Goal: Check status: Check status

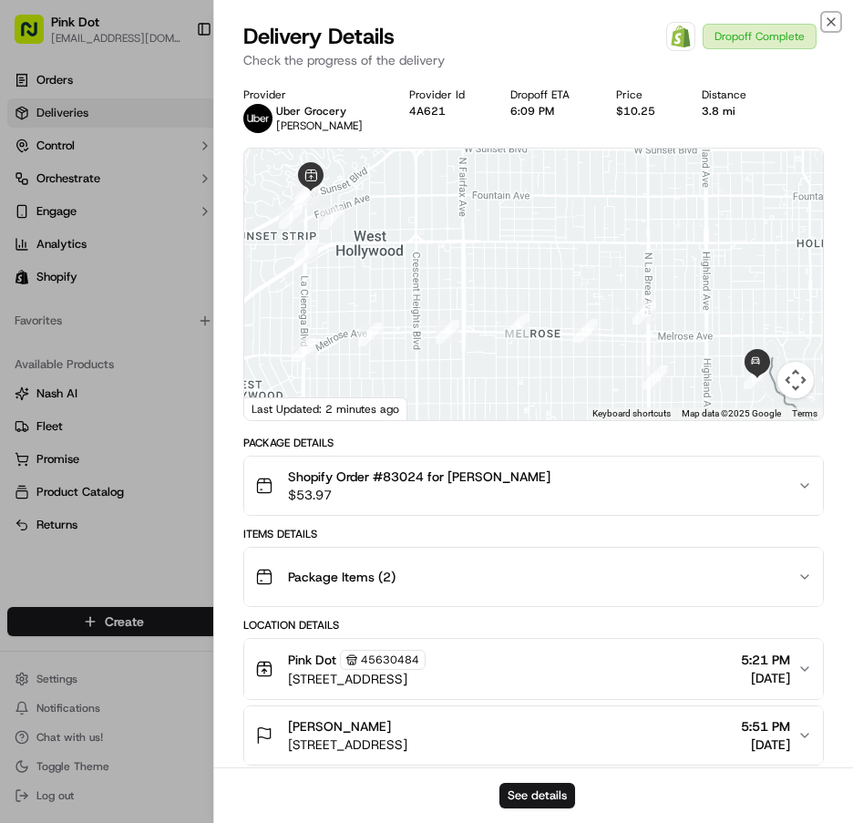
click at [834, 23] on icon "button" at bounding box center [831, 22] width 15 height 15
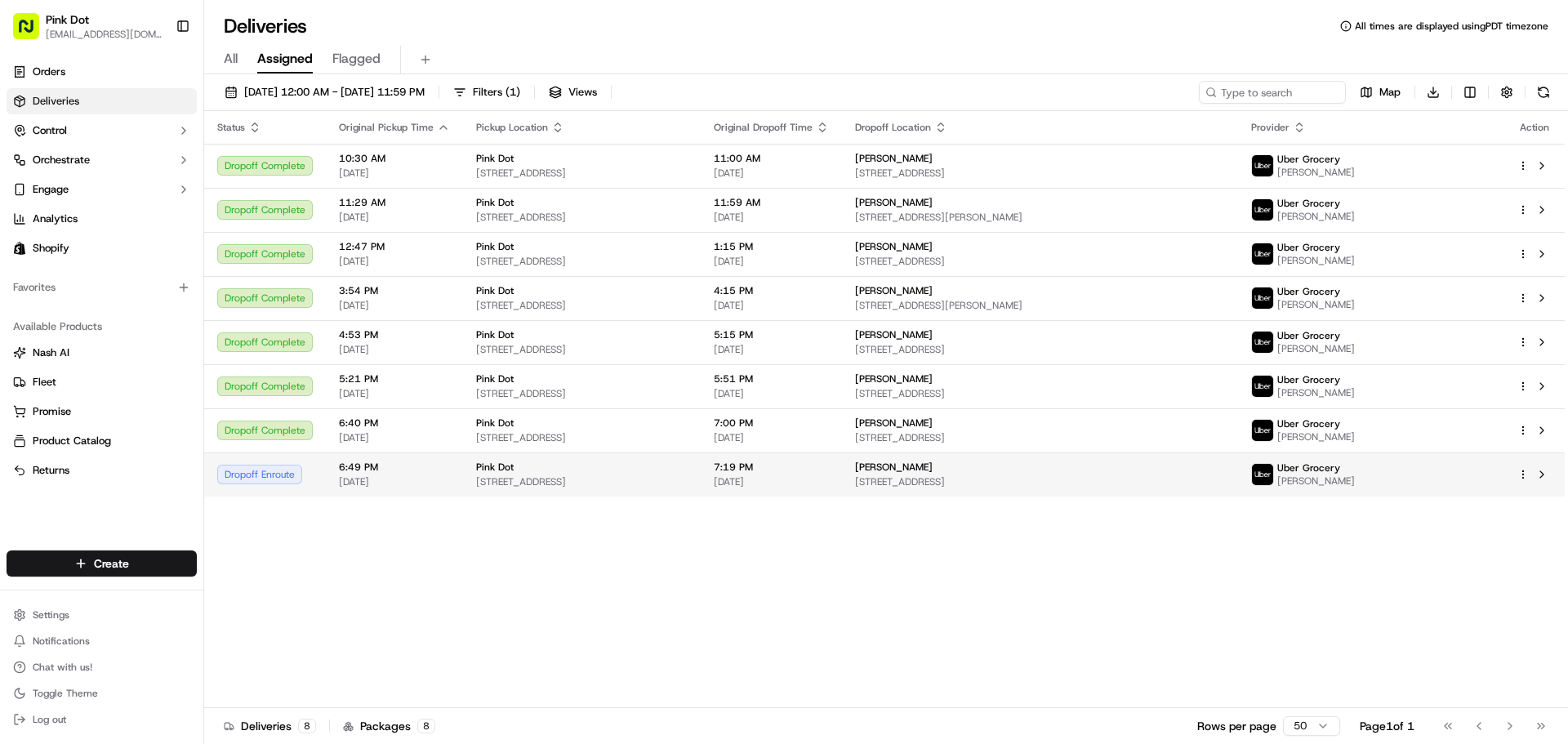
click at [763, 480] on span "[DATE]" at bounding box center [771, 481] width 116 height 13
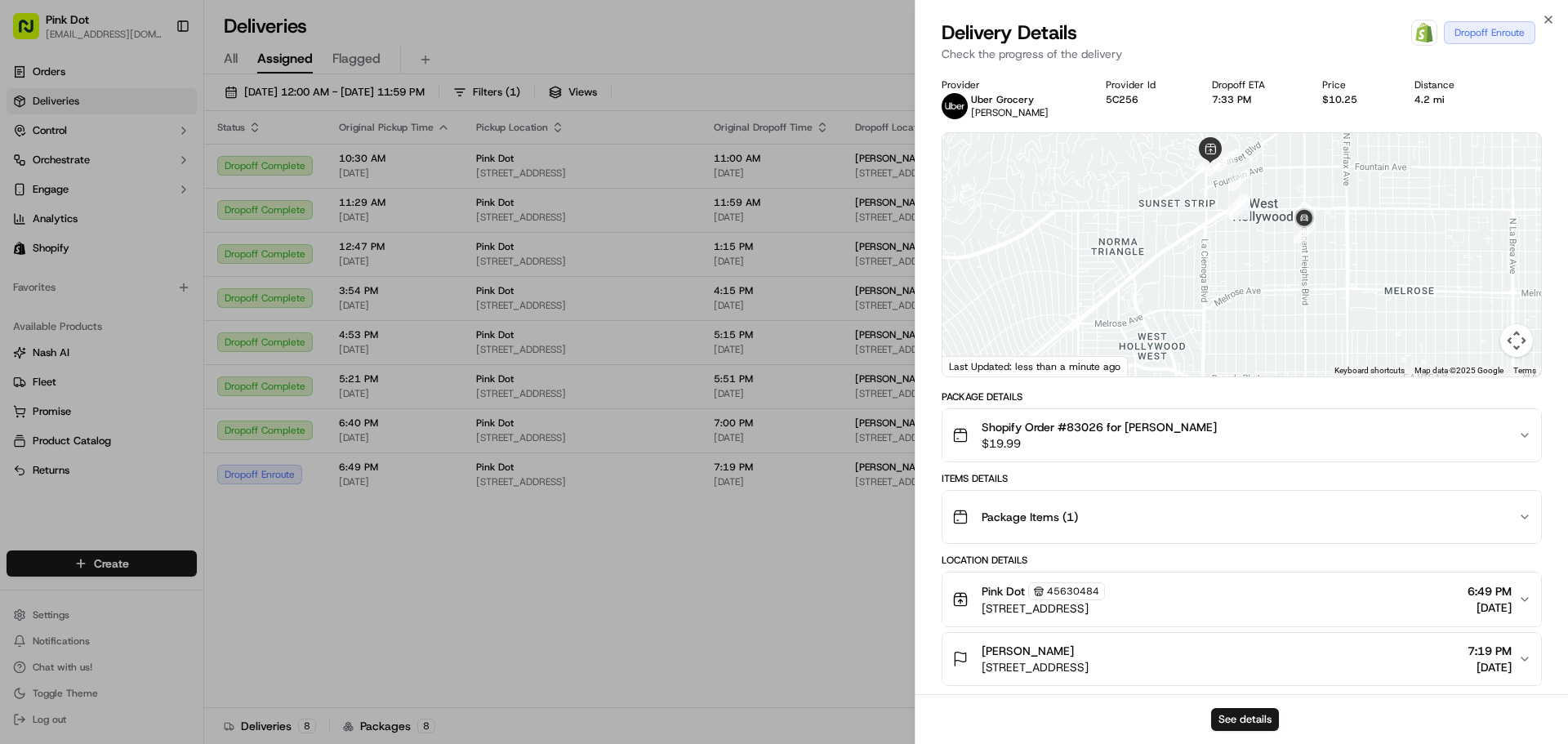
drag, startPoint x: 1185, startPoint y: 244, endPoint x: 1147, endPoint y: 554, distance: 312.3
click at [763, 554] on div "Provider [PERSON_NAME] Suman B. Provider Id 5C256 Dropoff ETA 7:33 PM Price $10…" at bounding box center [1242, 559] width 600 height 964
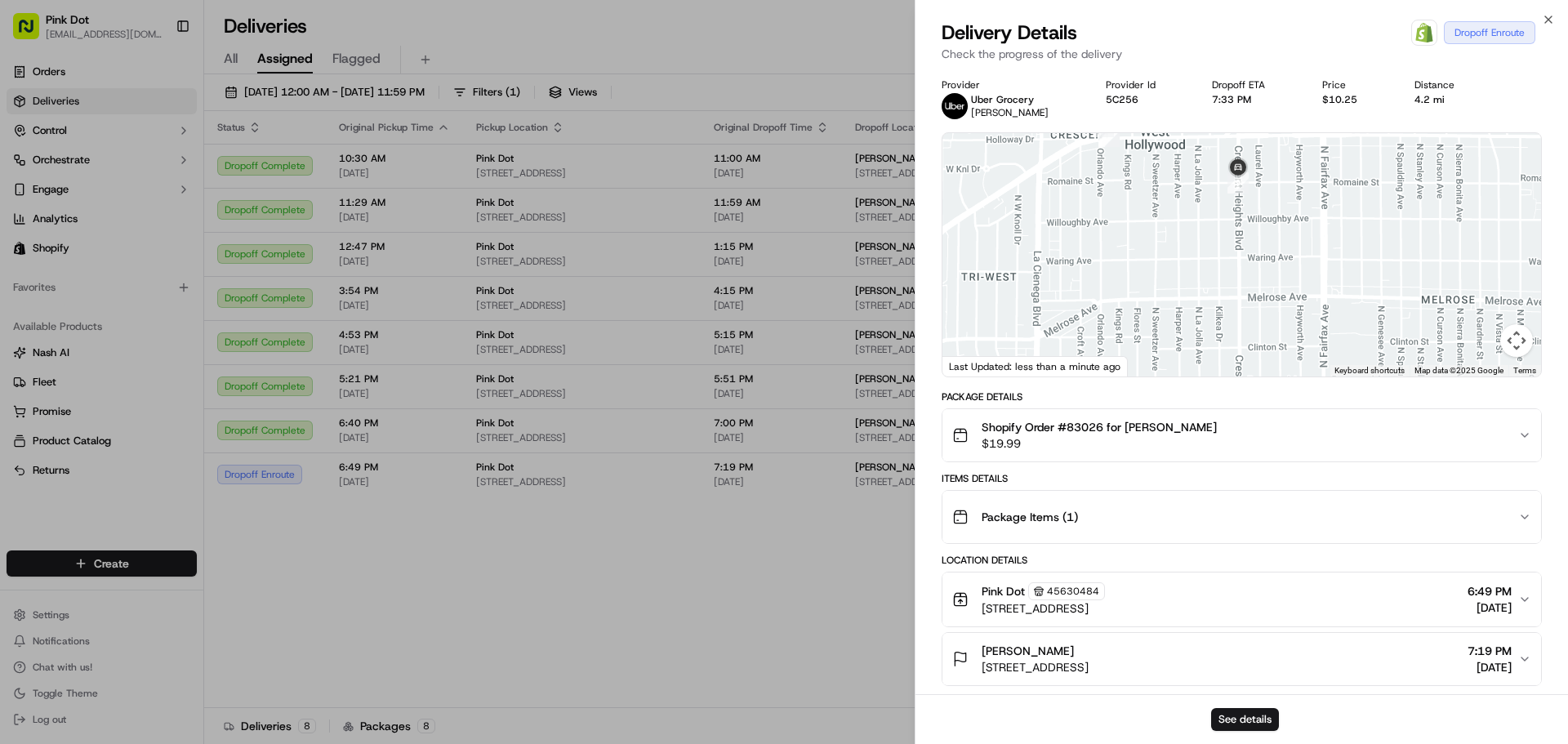
drag, startPoint x: 1167, startPoint y: 282, endPoint x: 960, endPoint y: 282, distance: 207.0
click at [763, 282] on div at bounding box center [1242, 255] width 599 height 244
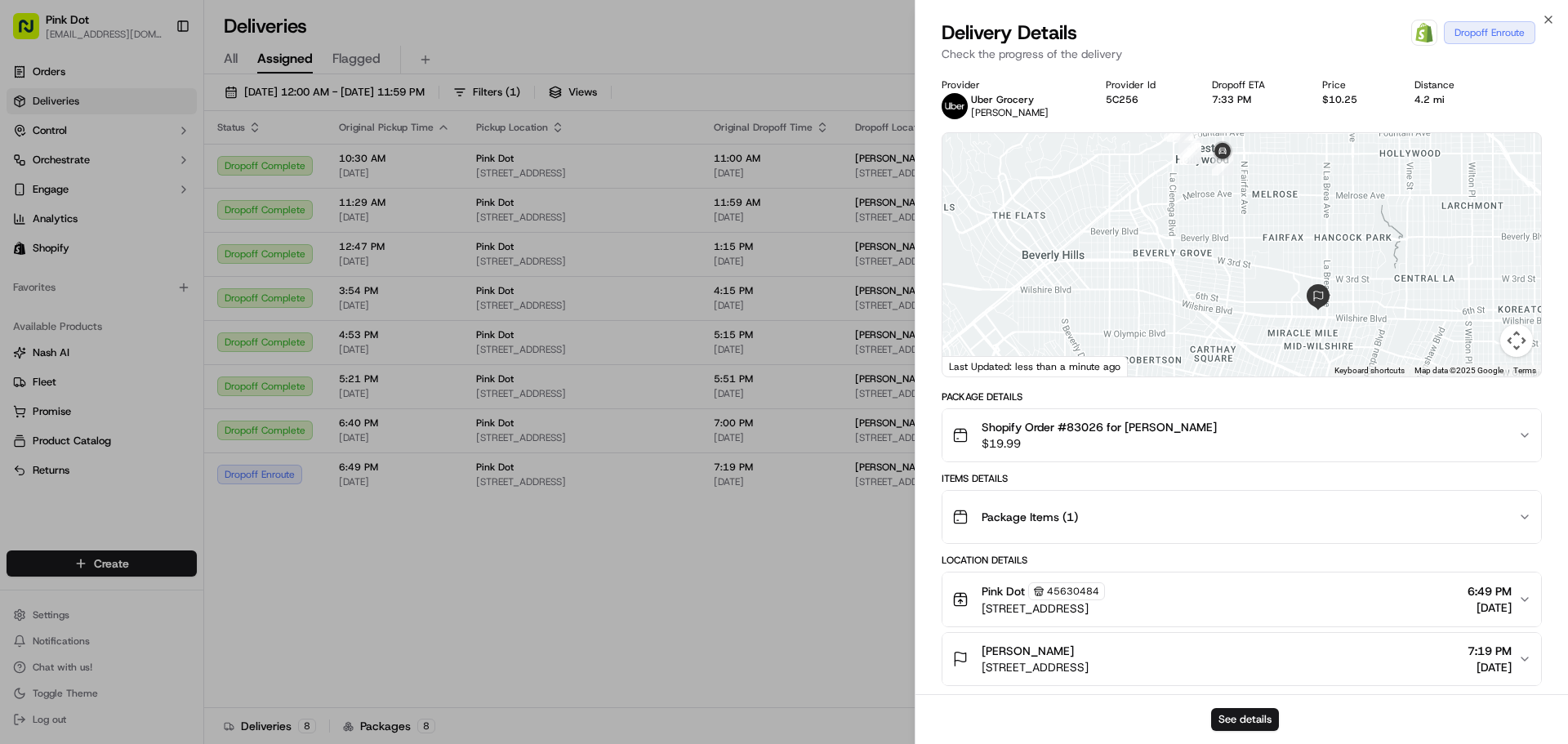
drag, startPoint x: 1190, startPoint y: 310, endPoint x: 1182, endPoint y: 212, distance: 98.3
click at [763, 212] on div at bounding box center [1242, 255] width 599 height 244
click at [763, 17] on icon "button" at bounding box center [1548, 20] width 13 height 13
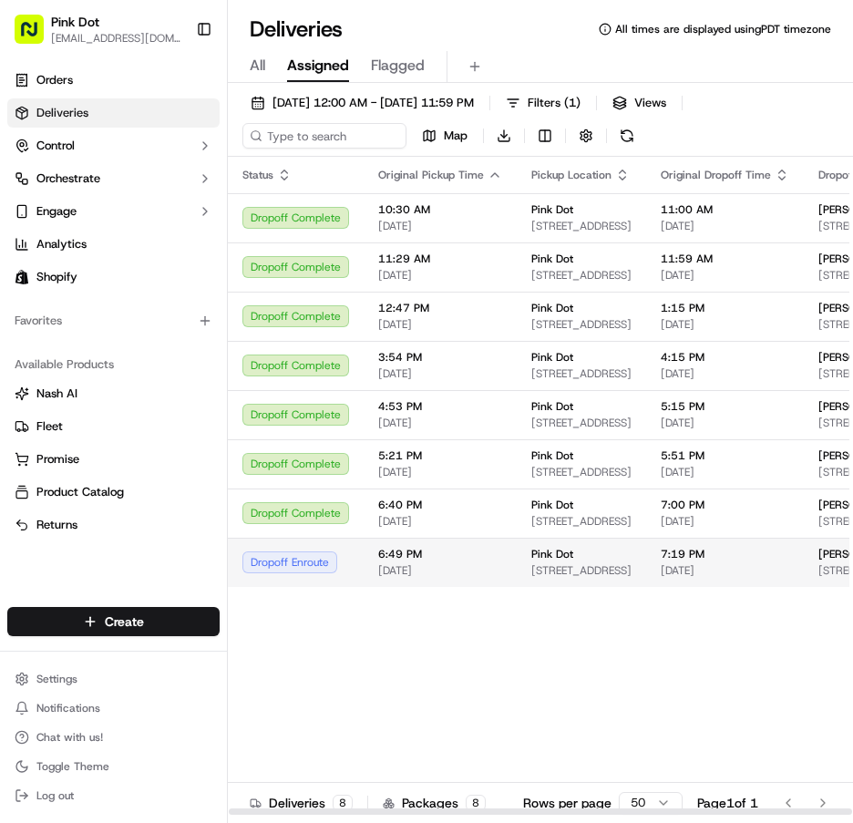
click at [646, 577] on td "7:19 PM [DATE]" at bounding box center [725, 562] width 158 height 49
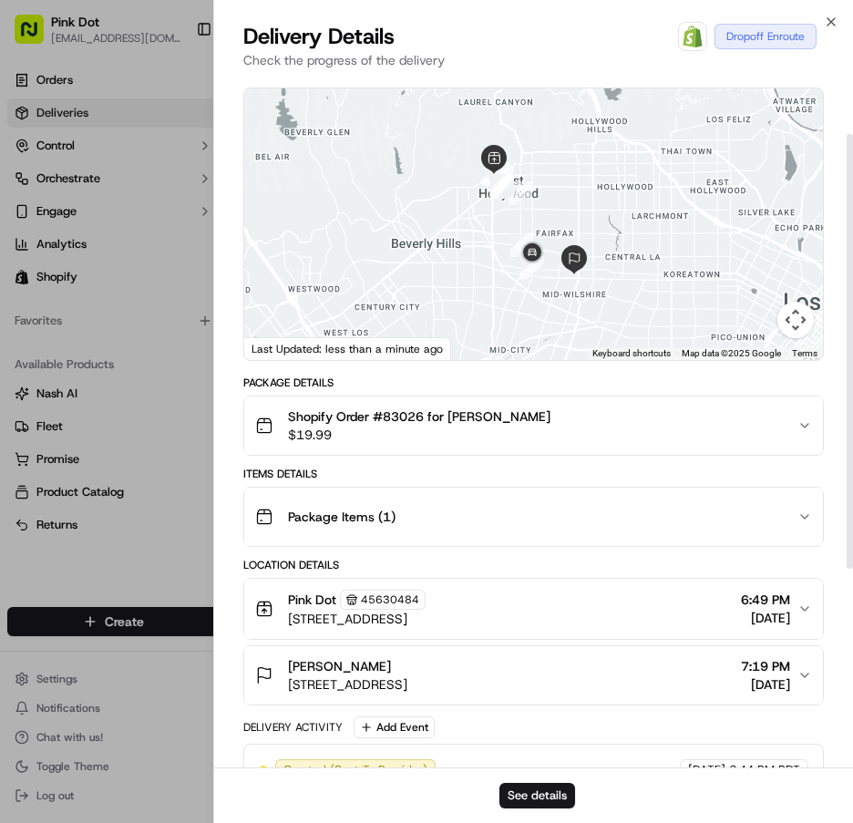
scroll to position [91, 0]
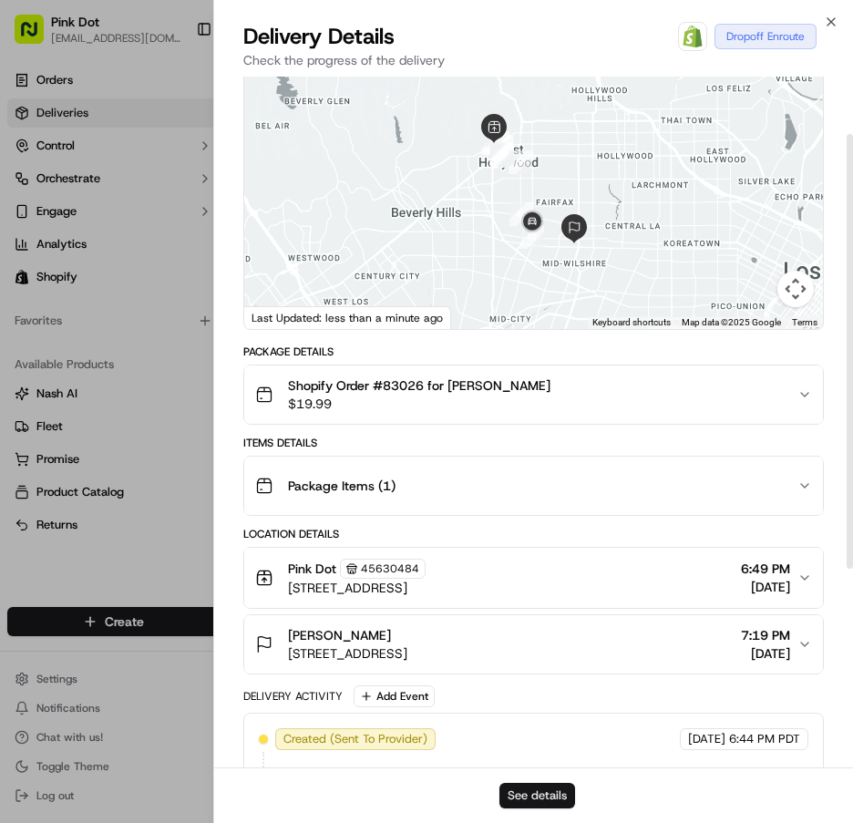
click at [564, 798] on button "See details" at bounding box center [537, 796] width 76 height 26
click at [837, 26] on icon "button" at bounding box center [831, 22] width 15 height 15
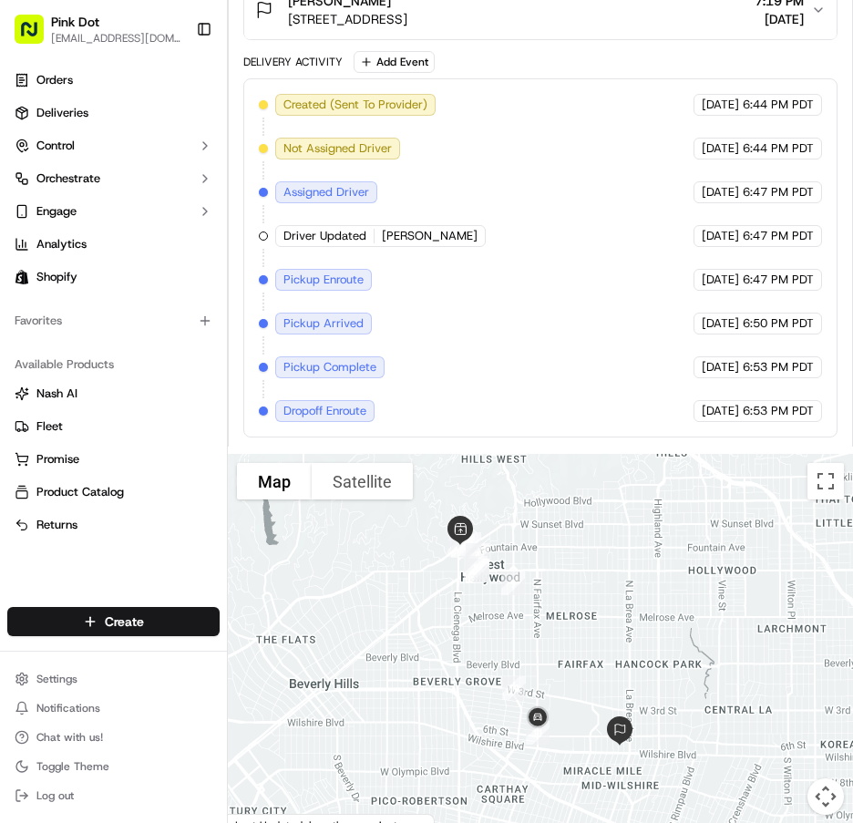
scroll to position [1320, 0]
